Goal: Information Seeking & Learning: Learn about a topic

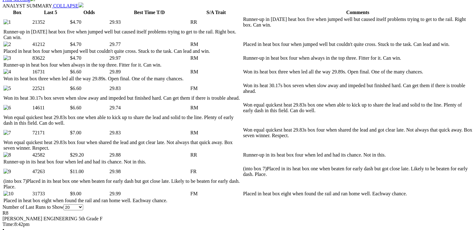
scroll to position [325, 0]
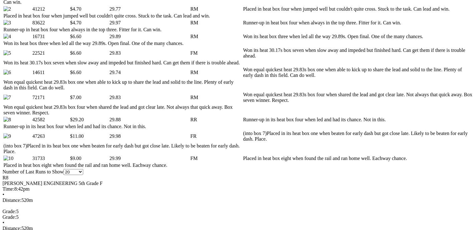
scroll to position [0, 0]
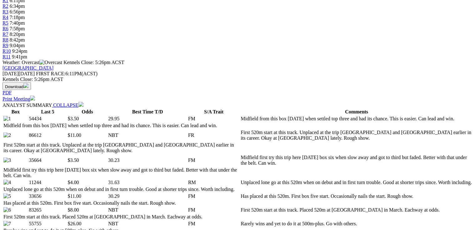
scroll to position [325, 0]
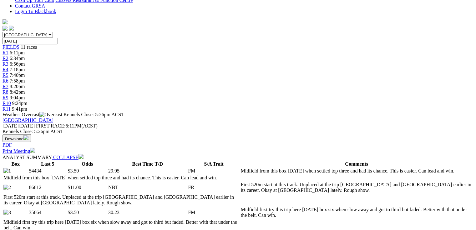
scroll to position [0, 0]
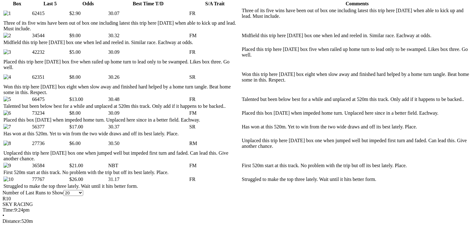
scroll to position [351, 0]
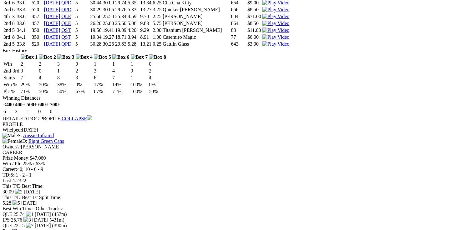
scroll to position [0, 0]
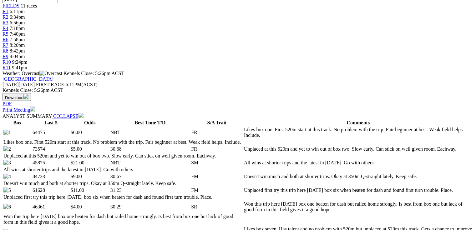
scroll to position [325, 0]
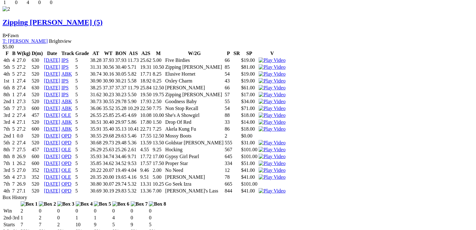
scroll to position [1088, 0]
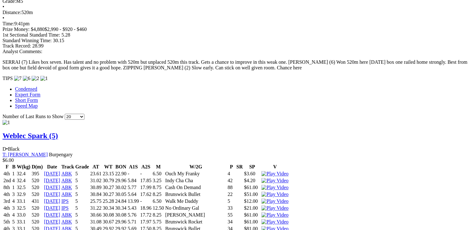
scroll to position [562, 0]
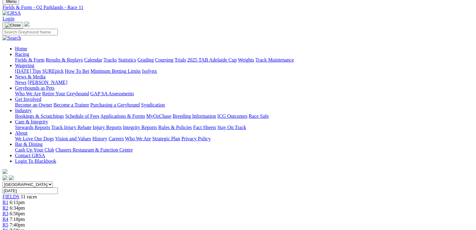
scroll to position [0, 0]
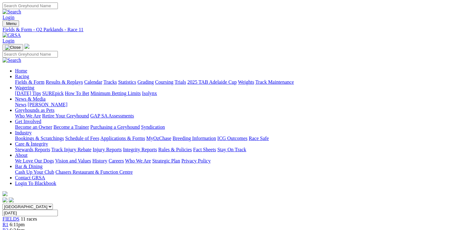
click at [22, 79] on link "Fields & Form" at bounding box center [29, 81] width 29 height 5
click at [53, 204] on select "[GEOGRAPHIC_DATA] [GEOGRAPHIC_DATA] [GEOGRAPHIC_DATA] [GEOGRAPHIC_DATA] [GEOGRA…" at bounding box center [28, 207] width 50 height 6
select select "QLD"
click at [42, 204] on select "[GEOGRAPHIC_DATA] [GEOGRAPHIC_DATA] [GEOGRAPHIC_DATA] [GEOGRAPHIC_DATA] [GEOGRA…" at bounding box center [28, 207] width 50 height 6
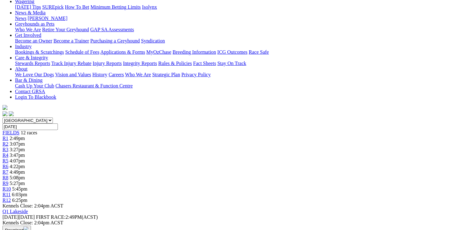
scroll to position [175, 0]
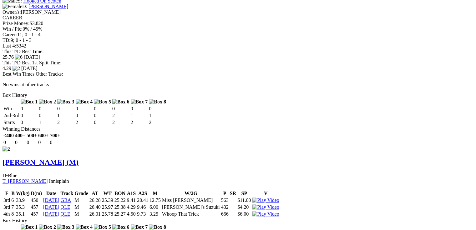
scroll to position [0, 0]
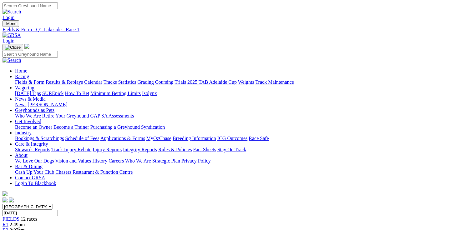
click at [25, 228] on span "3:07pm" at bounding box center [17, 230] width 15 height 5
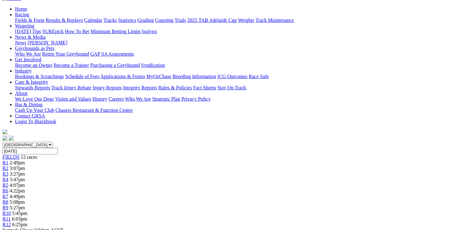
scroll to position [175, 0]
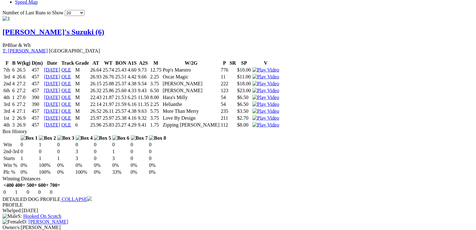
scroll to position [476, 0]
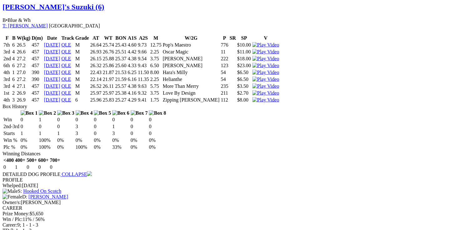
drag, startPoint x: 199, startPoint y: 138, endPoint x: 210, endPoint y: 139, distance: 11.3
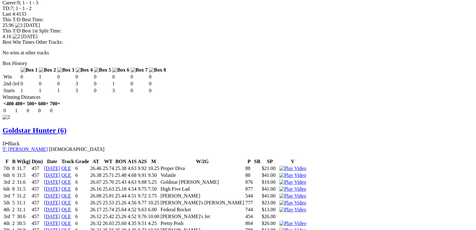
scroll to position [701, 0]
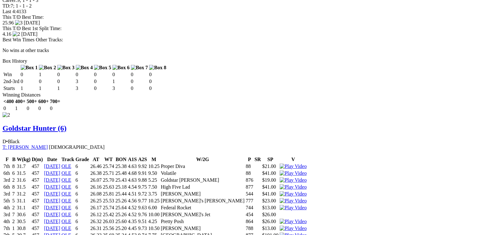
drag, startPoint x: 146, startPoint y: 91, endPoint x: 166, endPoint y: 110, distance: 27.7
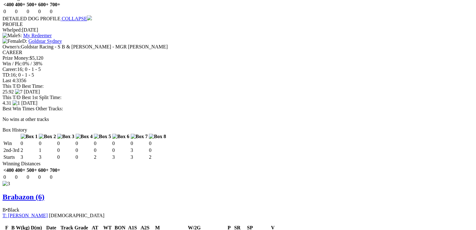
scroll to position [1052, 0]
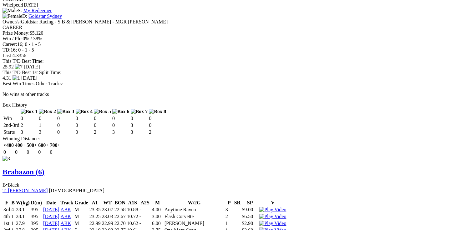
drag, startPoint x: 79, startPoint y: 150, endPoint x: 258, endPoint y: 151, distance: 178.4
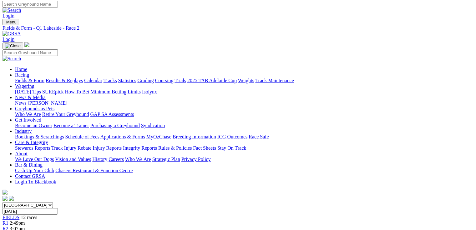
scroll to position [0, 0]
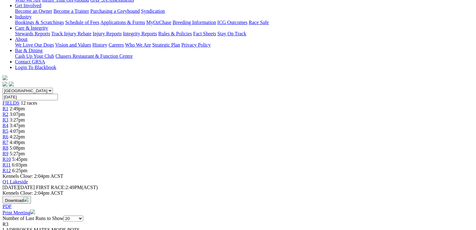
scroll to position [175, 0]
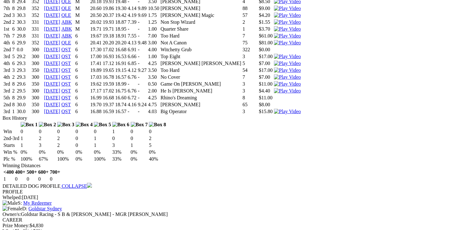
scroll to position [0, 0]
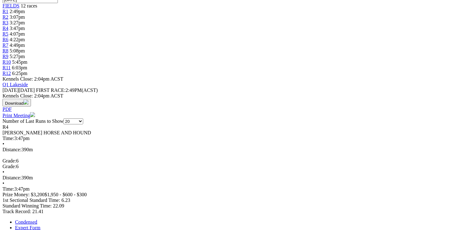
scroll to position [211, 0]
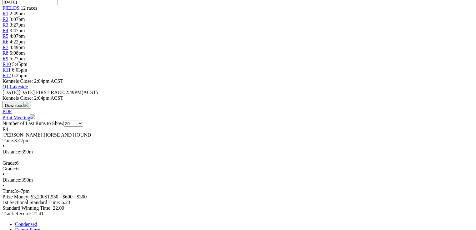
drag, startPoint x: 223, startPoint y: 99, endPoint x: 245, endPoint y: 98, distance: 22.9
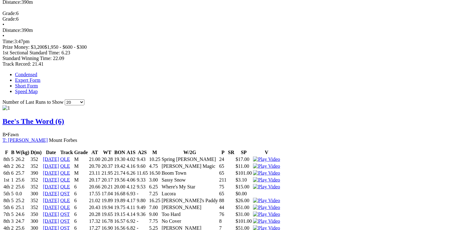
scroll to position [0, 0]
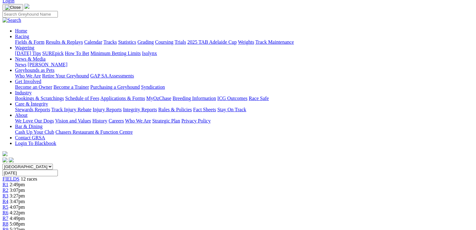
scroll to position [150, 0]
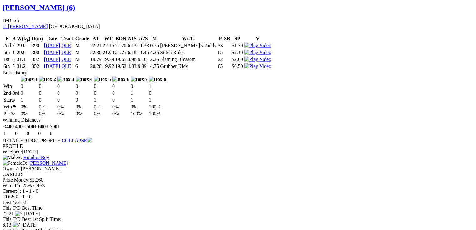
scroll to position [476, 0]
drag, startPoint x: 39, startPoint y: 136, endPoint x: 44, endPoint y: 136, distance: 5.0
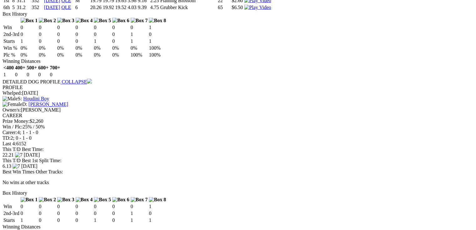
scroll to position [0, 0]
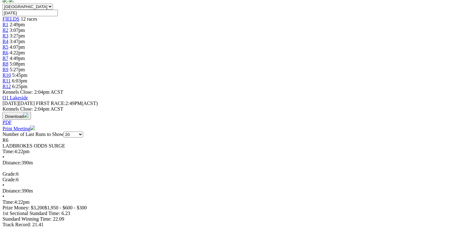
scroll to position [225, 0]
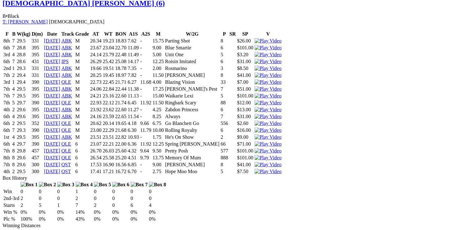
scroll to position [1227, 0]
